Goal: Task Accomplishment & Management: Use online tool/utility

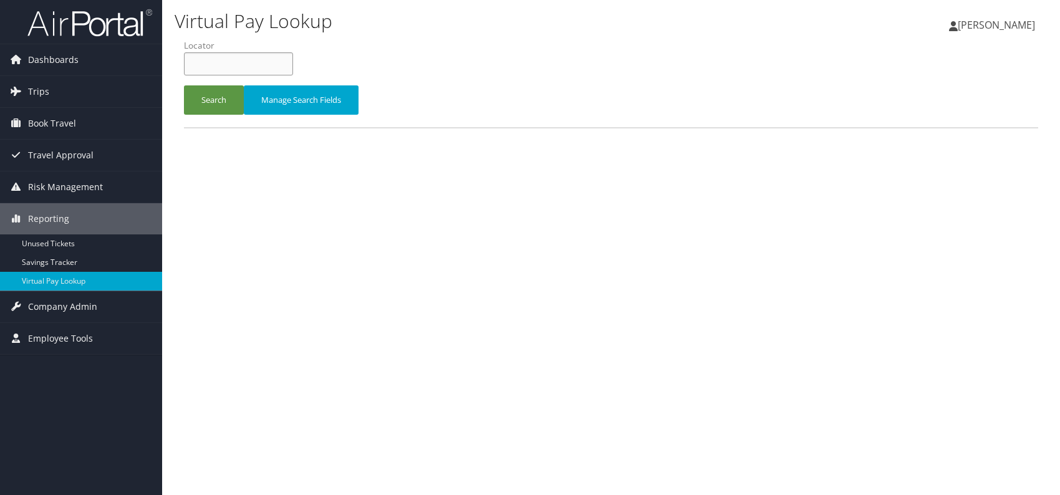
paste input "OJRXKJ"
click at [210, 62] on input "OJRXKJ" at bounding box center [238, 63] width 109 height 23
type input "OJRXKJ"
click at [206, 103] on button "Search" at bounding box center [214, 99] width 60 height 29
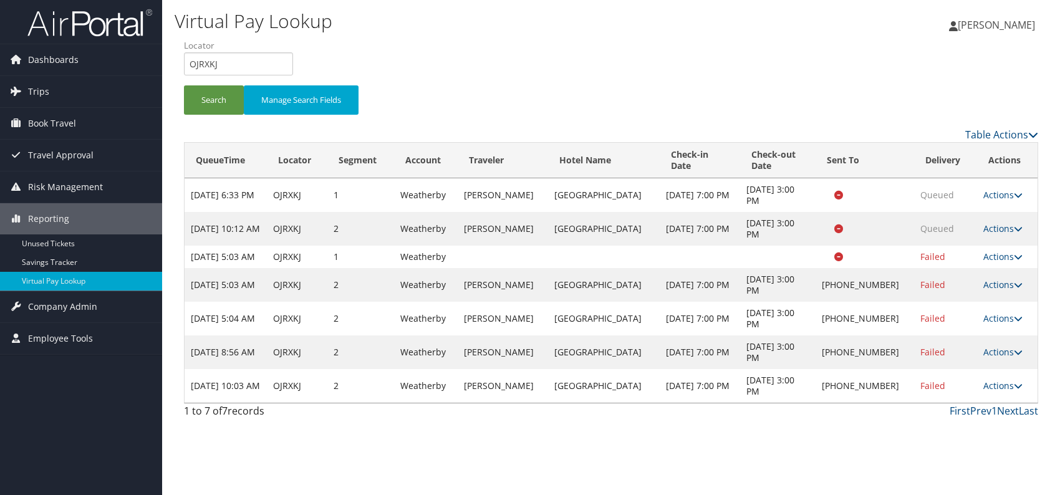
drag, startPoint x: 1007, startPoint y: 398, endPoint x: 964, endPoint y: 426, distance: 50.5
click at [1005, 392] on link "Actions" at bounding box center [1002, 386] width 39 height 12
click at [947, 433] on link "Logs" at bounding box center [962, 435] width 107 height 21
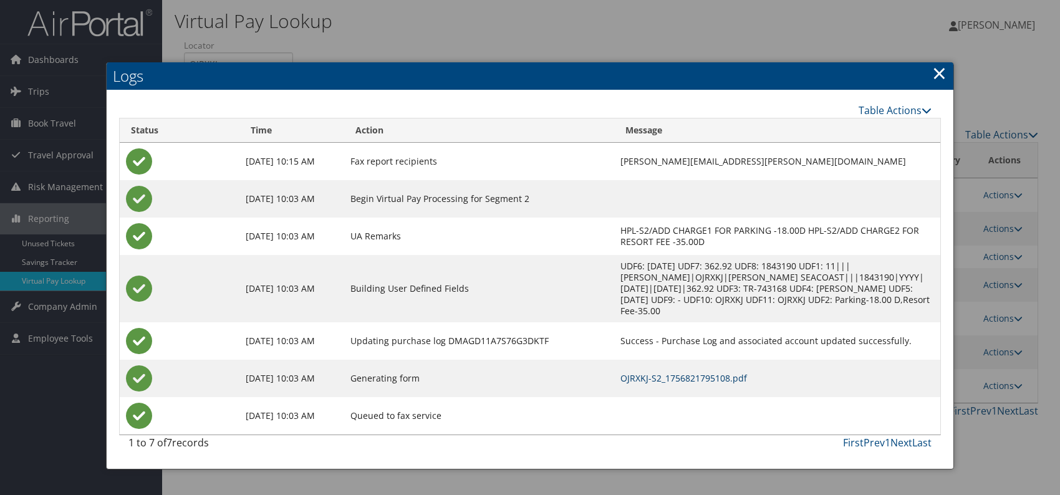
click at [658, 372] on link "OJRXKJ-S2_1756821795108.pdf" at bounding box center [684, 378] width 127 height 12
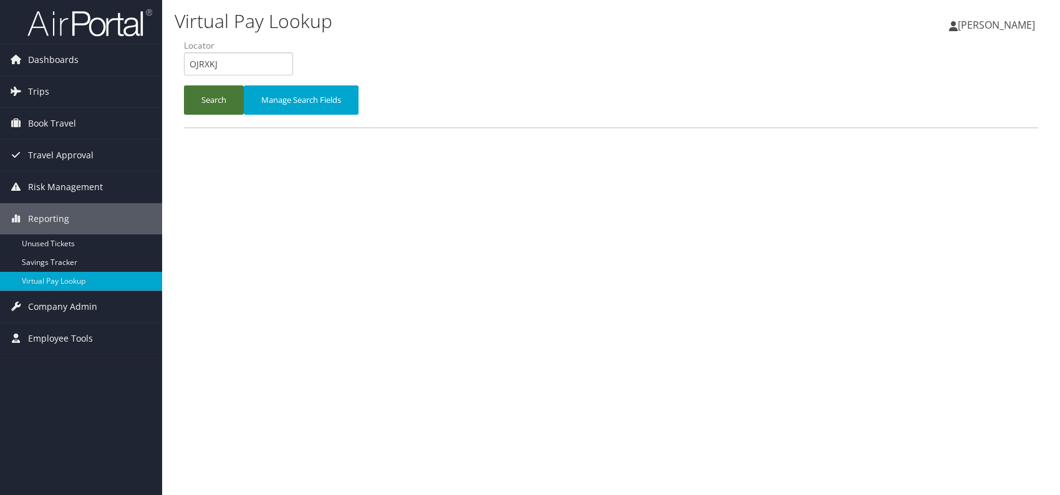
click at [213, 104] on button "Search" at bounding box center [214, 99] width 60 height 29
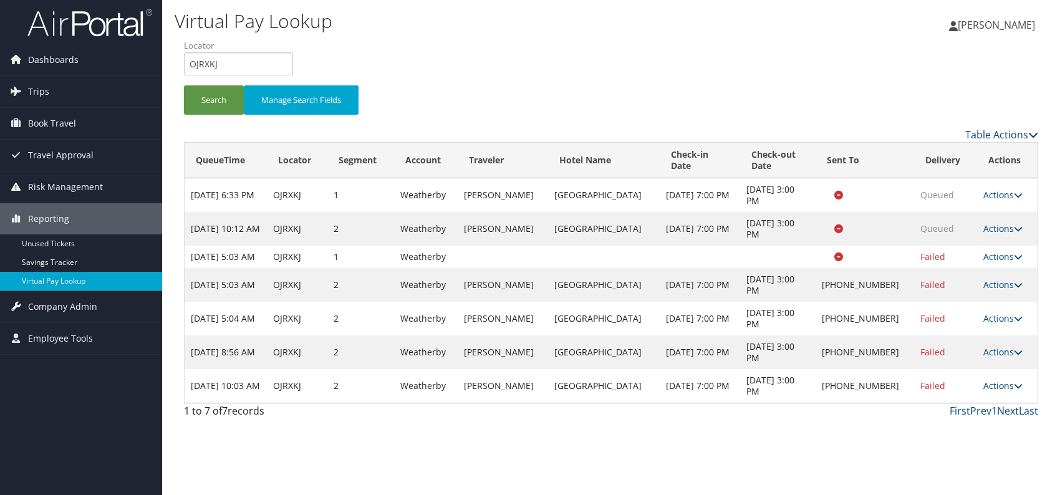
click at [997, 392] on link "Actions" at bounding box center [1002, 386] width 39 height 12
click at [949, 437] on link "Logs" at bounding box center [962, 435] width 107 height 21
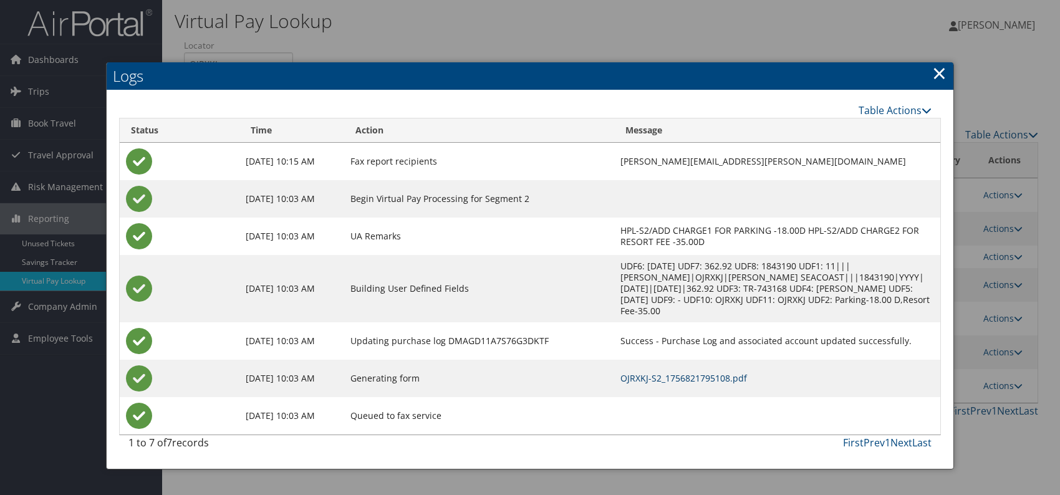
click at [661, 372] on link "OJRXKJ-S2_1756821795108.pdf" at bounding box center [684, 378] width 127 height 12
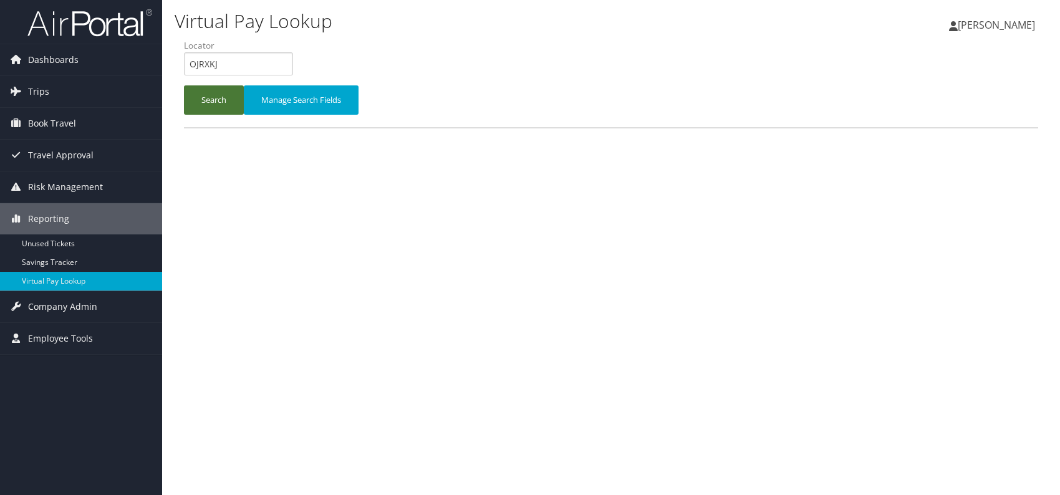
click at [225, 92] on button "Search" at bounding box center [214, 99] width 60 height 29
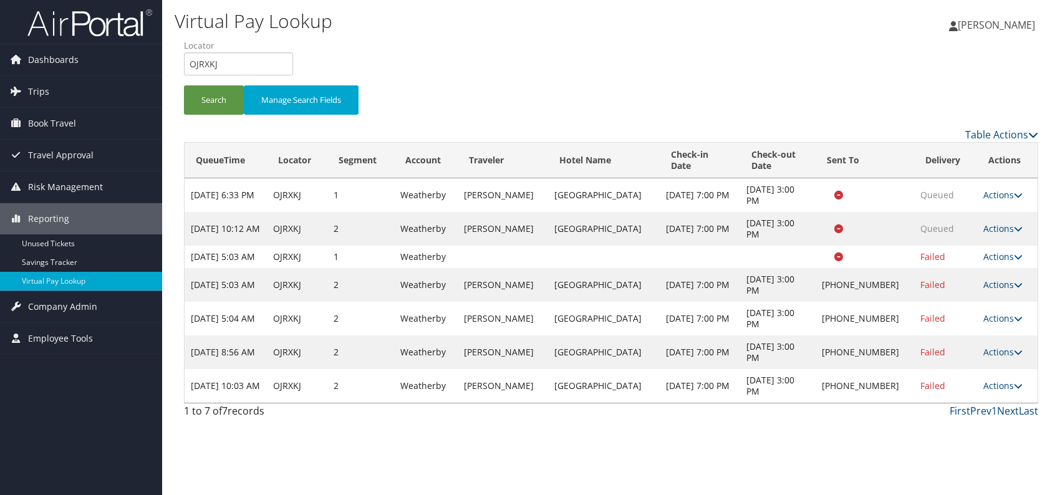
click at [1007, 392] on link "Actions" at bounding box center [1002, 386] width 39 height 12
click at [955, 415] on link "Resend" at bounding box center [962, 414] width 107 height 21
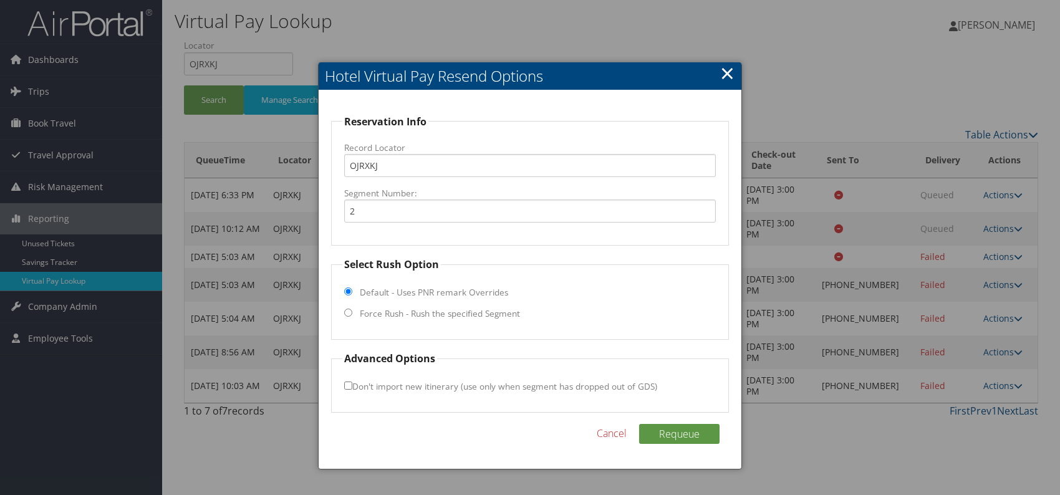
click at [348, 311] on input "Force Rush - Rush the specified Segment" at bounding box center [348, 313] width 8 height 8
radio input "true"
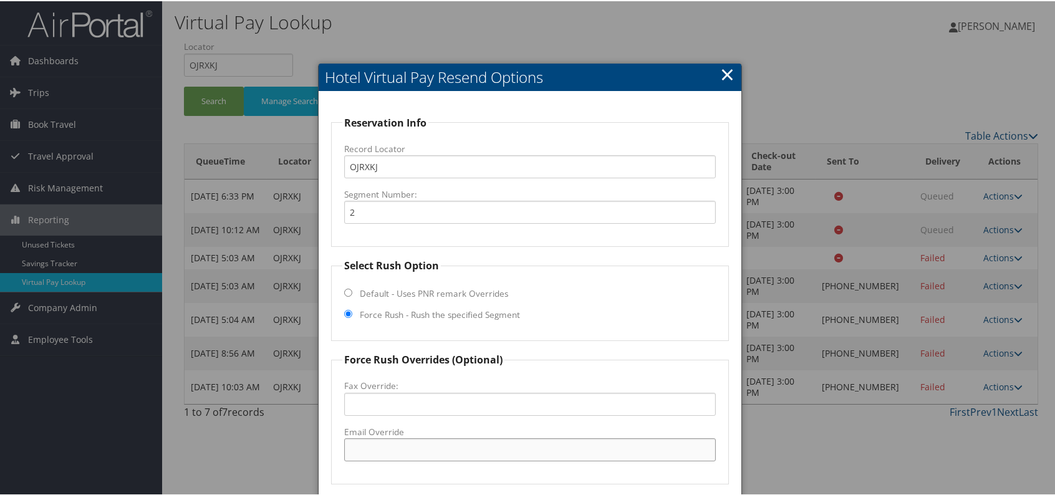
drag, startPoint x: 385, startPoint y: 447, endPoint x: 393, endPoint y: 447, distance: 7.5
click at [385, 447] on input "Email Override" at bounding box center [530, 448] width 372 height 23
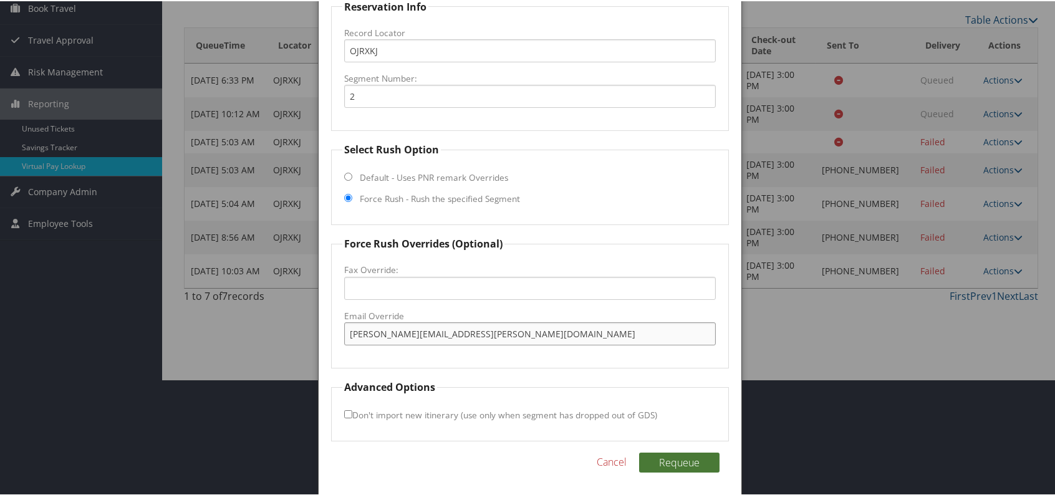
type input "danita.king@columbia.sussex.com"
click at [677, 457] on button "Requeue" at bounding box center [679, 462] width 80 height 20
drag, startPoint x: 455, startPoint y: 329, endPoint x: 346, endPoint y: 325, distance: 109.2
click at [346, 325] on input "danita.king@columbia.sussex.com" at bounding box center [530, 332] width 372 height 23
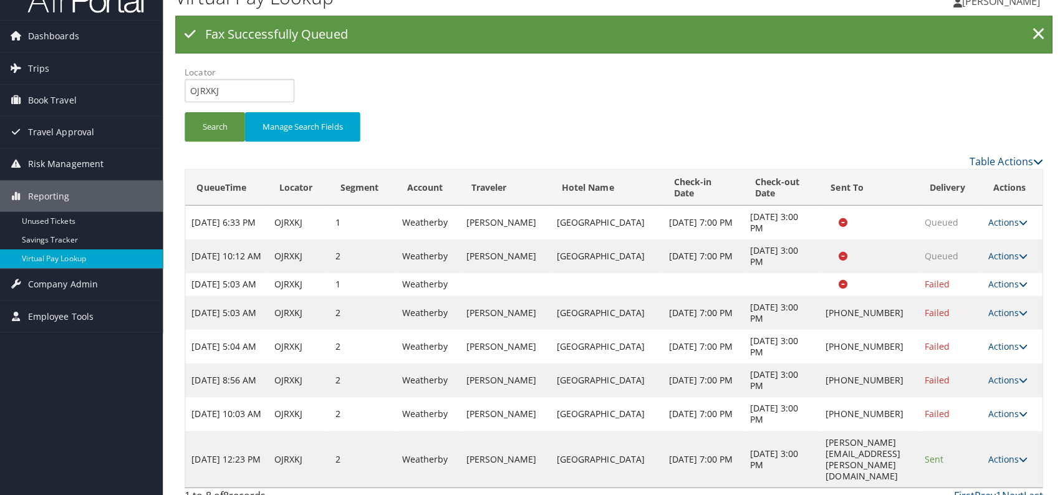
scroll to position [0, 0]
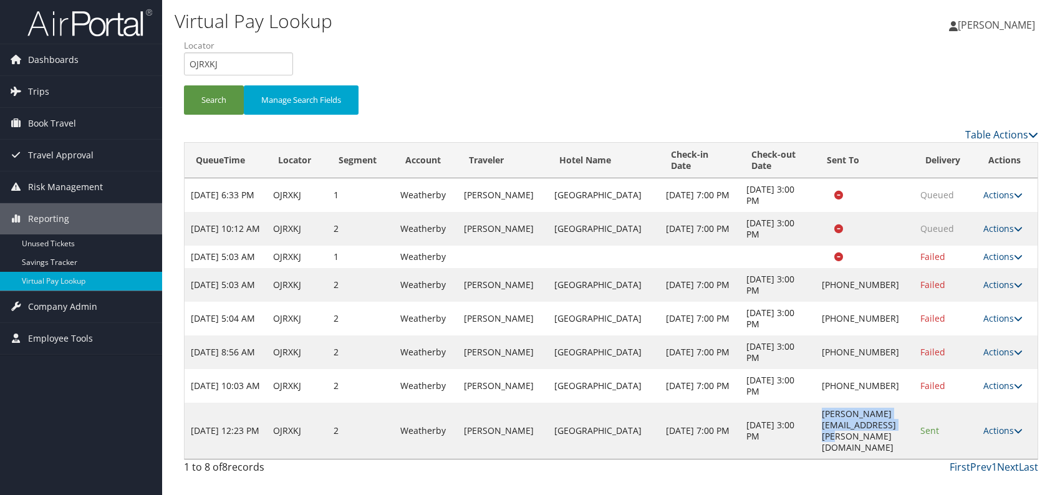
drag, startPoint x: 769, startPoint y: 428, endPoint x: 882, endPoint y: 426, distance: 113.5
click at [908, 428] on td "danita.king@columbia.sussex.com" at bounding box center [865, 431] width 99 height 56
copy td "danita.king@columbia.sussex.com"
click at [1016, 428] on link "Actions" at bounding box center [1002, 431] width 39 height 12
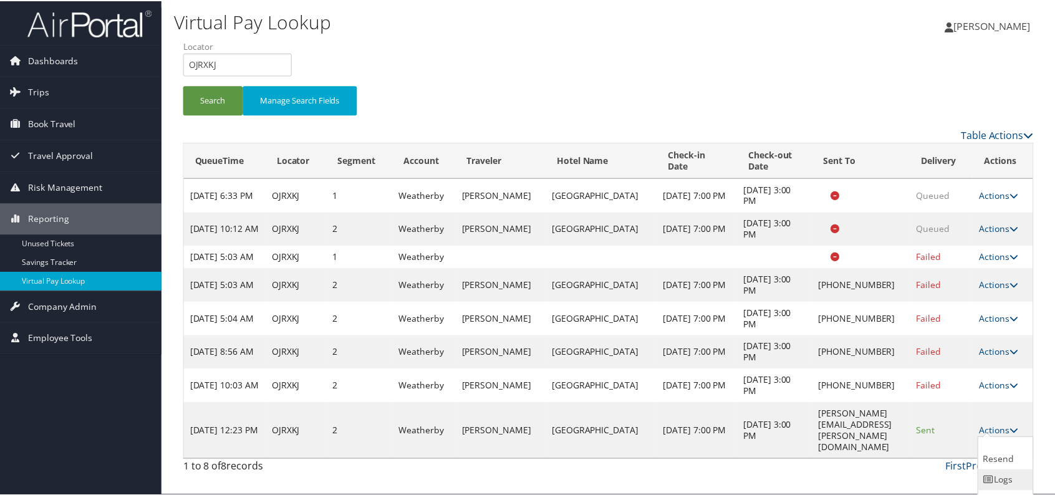
scroll to position [29, 0]
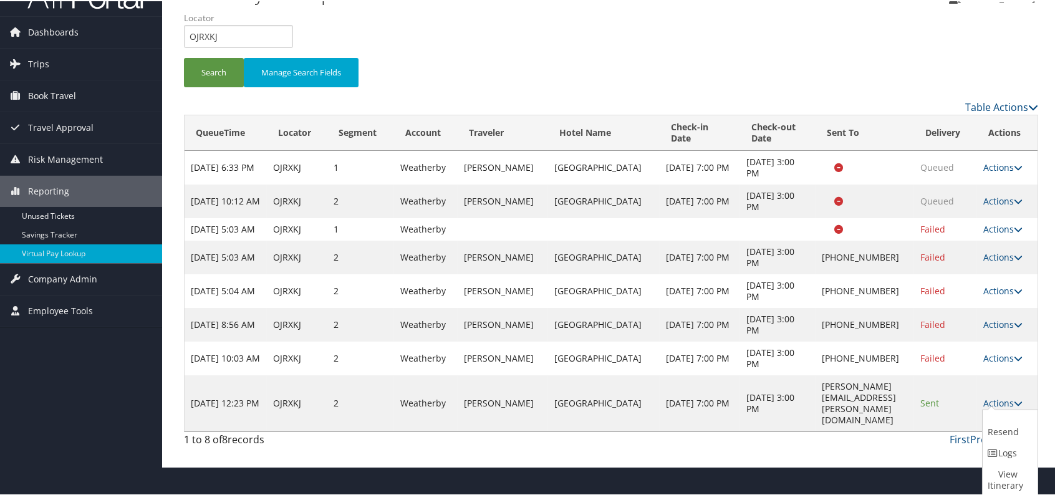
click at [1013, 432] on link "Resend" at bounding box center [1009, 425] width 52 height 32
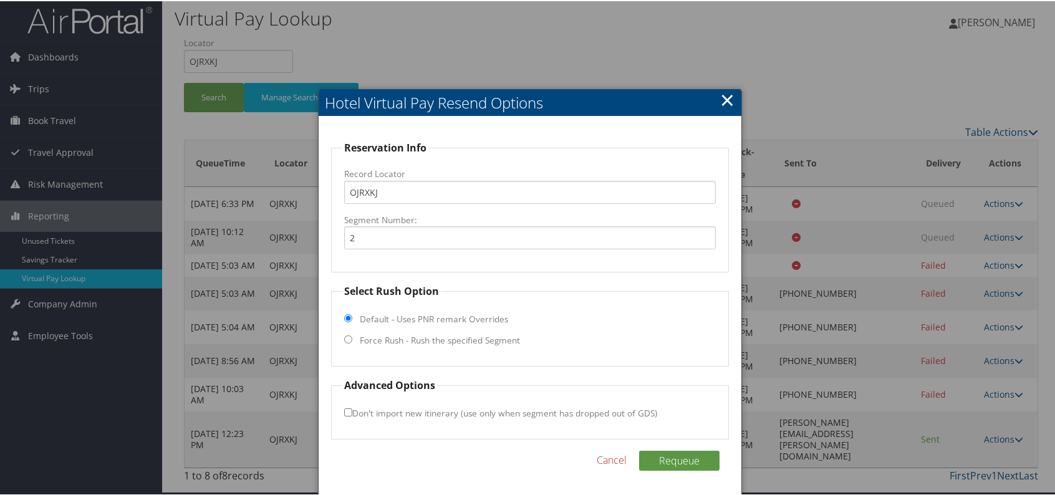
click at [346, 334] on input "Force Rush - Rush the specified Segment" at bounding box center [348, 338] width 8 height 8
radio input "true"
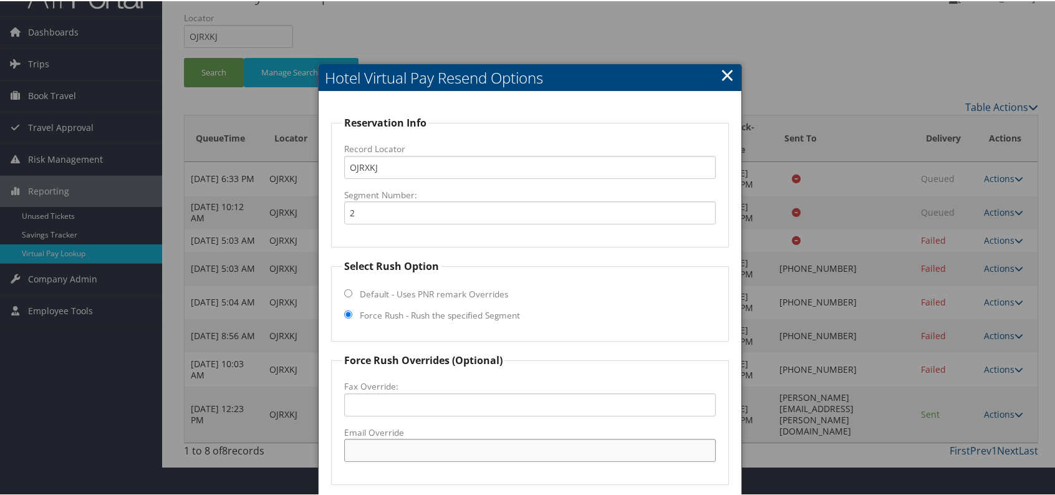
paste input "danita.king@columbia.sussex.com"
click at [440, 448] on input "danita.king@columbia.sussex.com" at bounding box center [530, 449] width 372 height 23
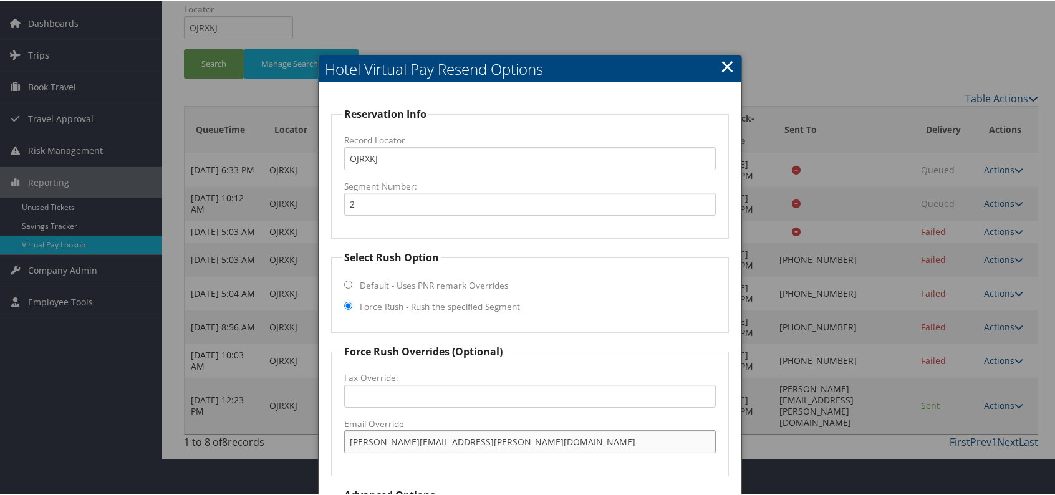
scroll to position [145, 0]
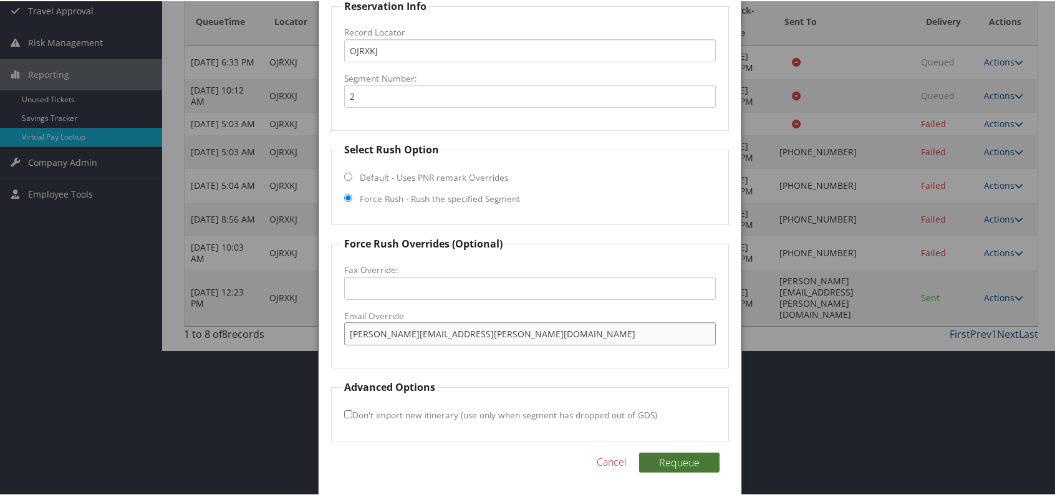
type input "danita.king@columbiasussex.com"
click at [683, 458] on button "Requeue" at bounding box center [679, 462] width 80 height 20
drag, startPoint x: 497, startPoint y: 335, endPoint x: 342, endPoint y: 336, distance: 154.7
click at [344, 336] on input "danita.king@columbiasussex.com" at bounding box center [530, 332] width 372 height 23
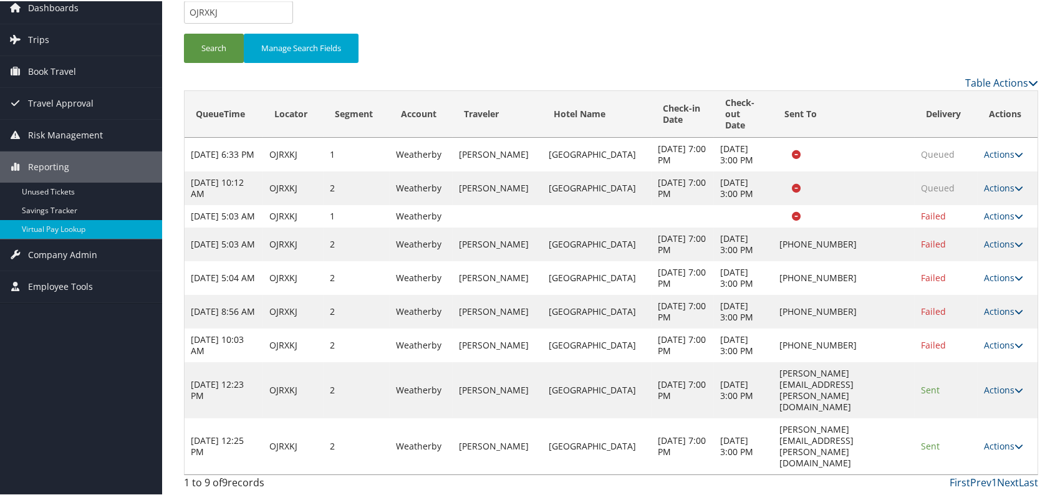
scroll to position [0, 0]
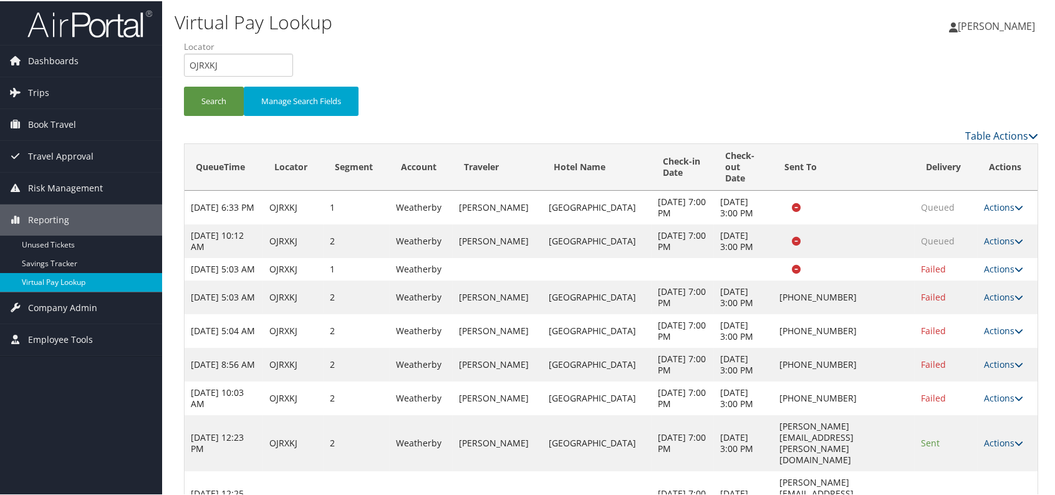
click at [83, 279] on link "Virtual Pay Lookup" at bounding box center [81, 281] width 162 height 19
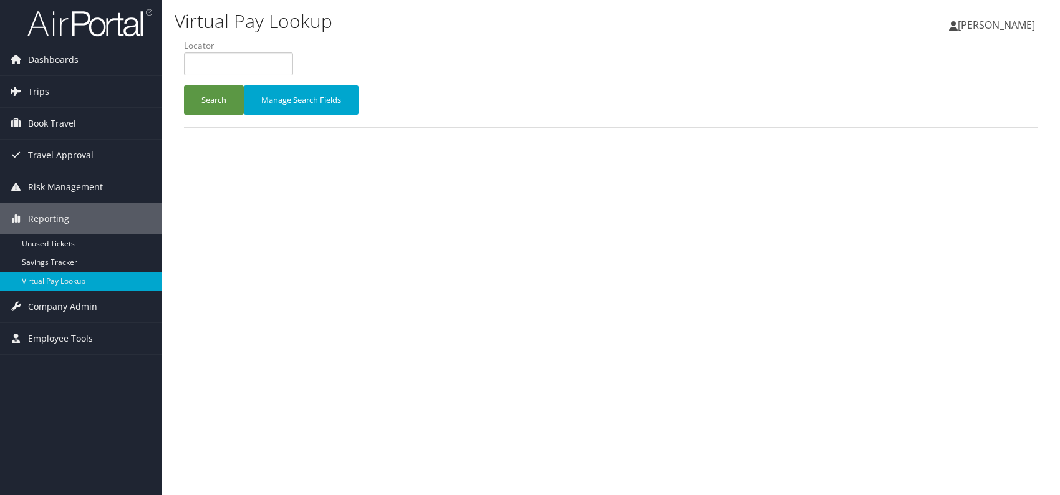
click at [506, 31] on h1 "Virtual Pay Lookup" at bounding box center [466, 21] width 582 height 26
click at [37, 90] on span "Trips" at bounding box center [38, 91] width 21 height 31
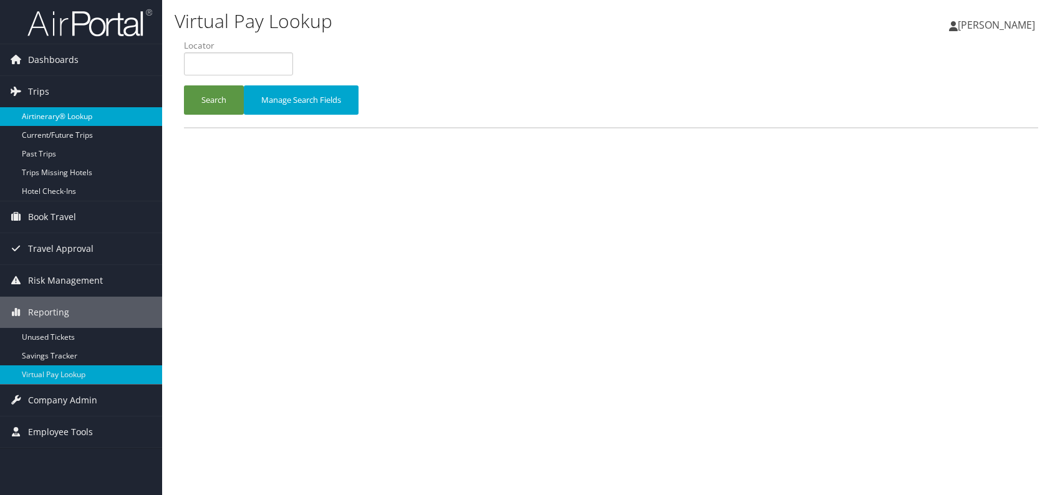
click at [74, 112] on link "Airtinerary® Lookup" at bounding box center [81, 116] width 162 height 19
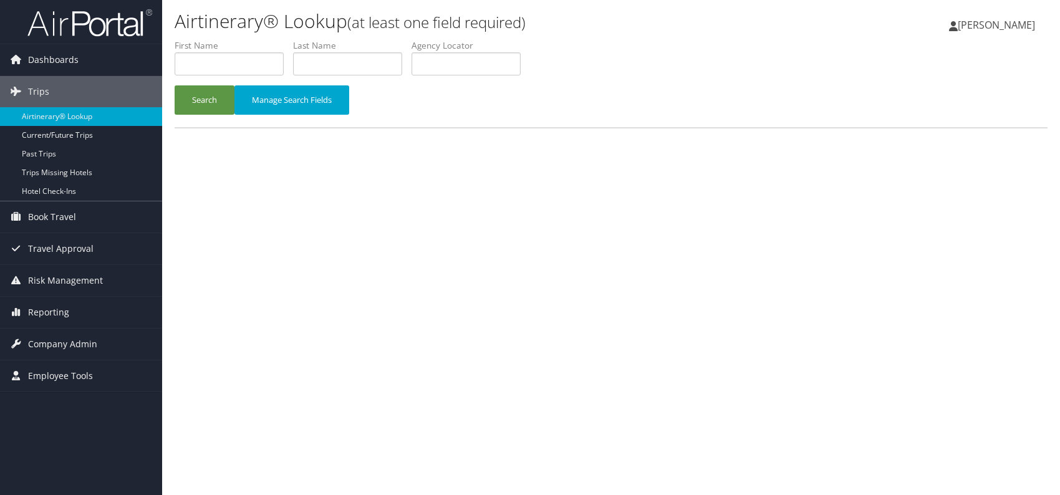
drag, startPoint x: 448, startPoint y: 60, endPoint x: 398, endPoint y: 89, distance: 57.8
click at [407, 115] on div "Search Manage Search Fields" at bounding box center [611, 106] width 892 height 42
